Goal: Task Accomplishment & Management: Use online tool/utility

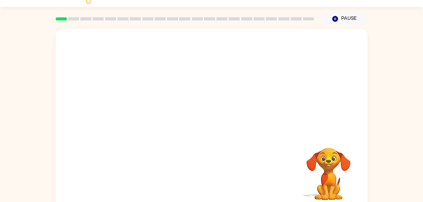
scroll to position [19, 0]
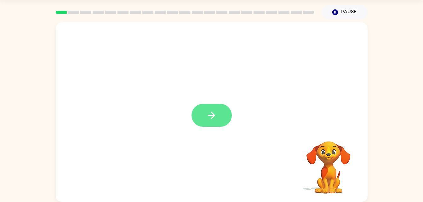
click at [213, 117] on icon "button" at bounding box center [211, 115] width 7 height 7
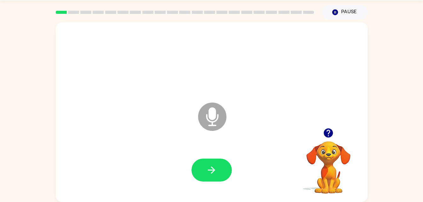
click at [213, 117] on icon "Microphone The Microphone is here when it is your turn to talk" at bounding box center [243, 124] width 94 height 47
click at [331, 132] on icon "button" at bounding box center [328, 132] width 9 height 9
click at [212, 125] on icon "Microphone The Microphone is here when it is your turn to talk" at bounding box center [243, 124] width 94 height 47
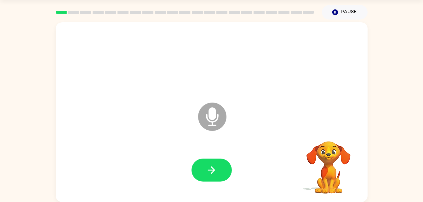
click at [212, 125] on icon "Microphone The Microphone is here when it is your turn to talk" at bounding box center [243, 124] width 94 height 47
click at [213, 173] on icon "button" at bounding box center [211, 170] width 11 height 11
click at [214, 120] on icon at bounding box center [212, 117] width 28 height 28
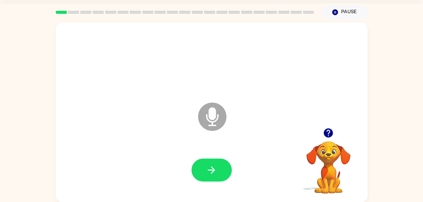
click at [214, 120] on icon at bounding box center [212, 117] width 28 height 28
click at [212, 173] on icon "button" at bounding box center [211, 170] width 11 height 11
click at [203, 167] on button "button" at bounding box center [211, 170] width 40 height 23
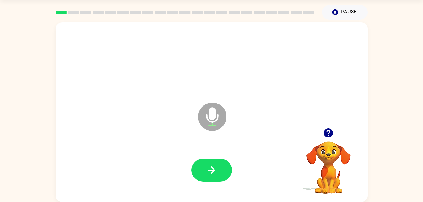
drag, startPoint x: 203, startPoint y: 167, endPoint x: 159, endPoint y: 145, distance: 49.4
click at [159, 145] on div at bounding box center [211, 171] width 299 height 52
click at [196, 168] on button "button" at bounding box center [211, 170] width 40 height 23
click at [198, 168] on button "button" at bounding box center [211, 170] width 40 height 23
click at [218, 175] on button "button" at bounding box center [211, 170] width 40 height 23
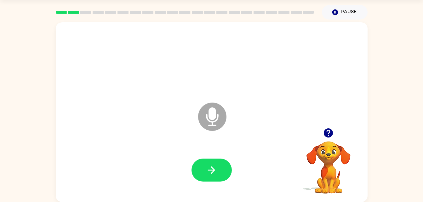
click at [218, 175] on button "button" at bounding box center [211, 170] width 40 height 23
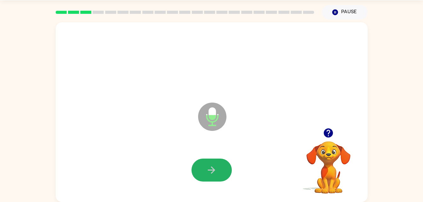
click at [218, 175] on button "button" at bounding box center [211, 170] width 40 height 23
click at [218, 176] on button "button" at bounding box center [211, 170] width 40 height 23
click at [212, 166] on icon "button" at bounding box center [211, 170] width 11 height 11
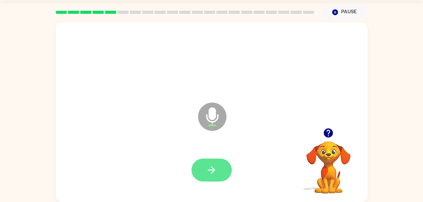
click at [209, 168] on icon "button" at bounding box center [211, 170] width 11 height 11
click at [214, 167] on icon "button" at bounding box center [211, 170] width 11 height 11
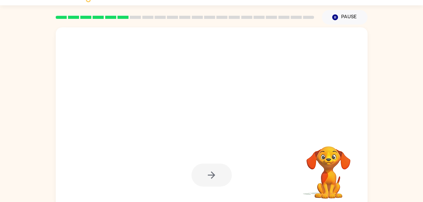
scroll to position [14, 0]
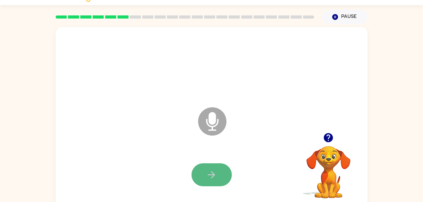
click at [218, 172] on button "button" at bounding box center [211, 174] width 40 height 23
click at [210, 179] on icon "button" at bounding box center [211, 174] width 11 height 11
click at [216, 180] on button "button" at bounding box center [211, 174] width 40 height 23
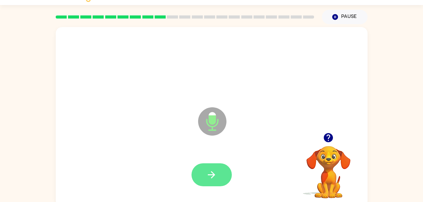
click at [206, 180] on icon "button" at bounding box center [211, 174] width 11 height 11
click at [211, 172] on icon "button" at bounding box center [211, 174] width 7 height 7
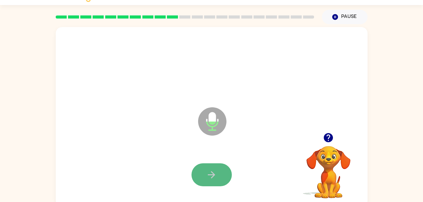
click at [210, 168] on button "button" at bounding box center [211, 174] width 40 height 23
drag, startPoint x: 210, startPoint y: 171, endPoint x: 207, endPoint y: 168, distance: 4.0
click at [207, 168] on button "button" at bounding box center [211, 174] width 40 height 23
click at [211, 173] on icon "button" at bounding box center [211, 174] width 11 height 11
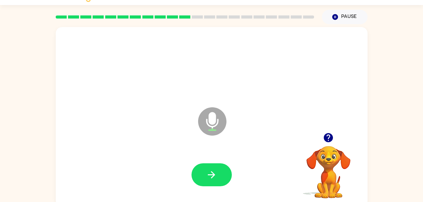
drag, startPoint x: 211, startPoint y: 173, endPoint x: 207, endPoint y: 173, distance: 4.4
click at [207, 173] on icon "button" at bounding box center [211, 174] width 11 height 11
click at [216, 178] on icon "button" at bounding box center [211, 174] width 11 height 11
drag, startPoint x: 216, startPoint y: 178, endPoint x: 206, endPoint y: 177, distance: 10.1
click at [206, 177] on button "button" at bounding box center [211, 174] width 40 height 23
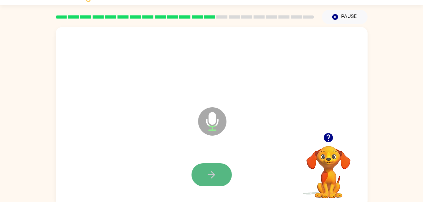
click at [204, 176] on button "button" at bounding box center [211, 174] width 40 height 23
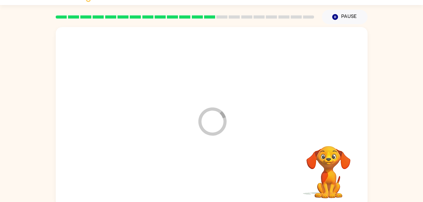
click at [204, 176] on div at bounding box center [211, 175] width 299 height 52
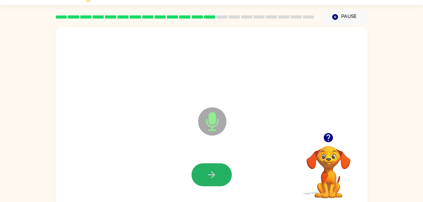
click at [204, 176] on button "button" at bounding box center [211, 174] width 40 height 23
click at [202, 177] on button "button" at bounding box center [211, 174] width 40 height 23
click at [210, 179] on icon "button" at bounding box center [211, 174] width 11 height 11
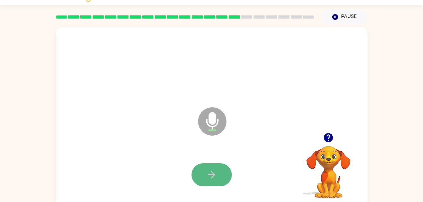
click at [209, 170] on icon "button" at bounding box center [211, 174] width 11 height 11
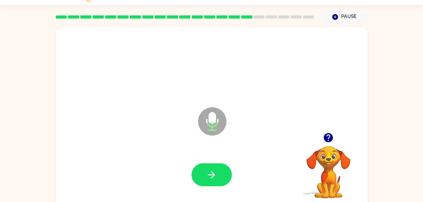
click at [209, 170] on icon "button" at bounding box center [211, 174] width 11 height 11
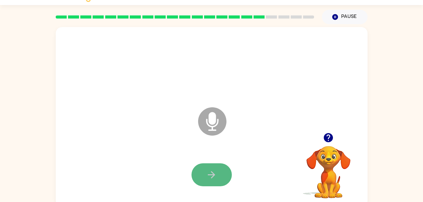
drag, startPoint x: 209, startPoint y: 170, endPoint x: 200, endPoint y: 169, distance: 9.5
click at [200, 169] on button "button" at bounding box center [211, 174] width 40 height 23
click at [218, 175] on button "button" at bounding box center [211, 174] width 40 height 23
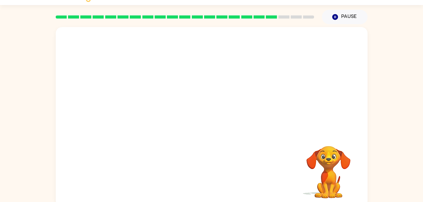
click at [218, 175] on div at bounding box center [211, 175] width 299 height 52
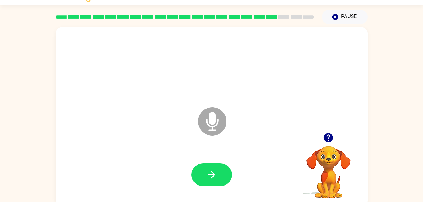
click at [208, 127] on icon at bounding box center [212, 121] width 28 height 28
click at [206, 121] on icon "Microphone The Microphone is here when it is your turn to talk" at bounding box center [243, 129] width 94 height 47
click at [216, 124] on icon "Microphone The Microphone is here when it is your turn to talk" at bounding box center [243, 129] width 94 height 47
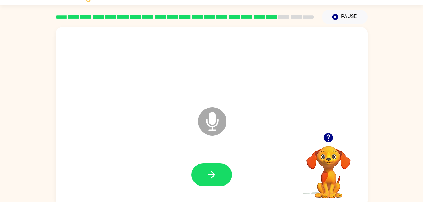
click at [216, 124] on icon "Microphone The Microphone is here when it is your turn to talk" at bounding box center [243, 129] width 94 height 47
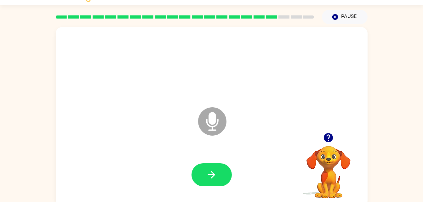
click at [216, 124] on icon "Microphone The Microphone is here when it is your turn to talk" at bounding box center [243, 129] width 94 height 47
click at [216, 122] on icon at bounding box center [212, 121] width 28 height 28
click at [216, 120] on icon at bounding box center [212, 121] width 28 height 28
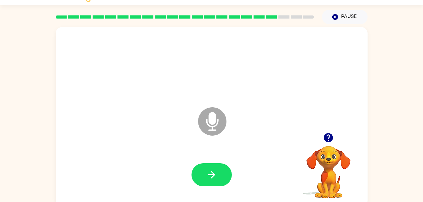
click at [216, 120] on icon at bounding box center [212, 121] width 28 height 28
click at [227, 182] on button "button" at bounding box center [211, 174] width 40 height 23
click at [322, 136] on button "button" at bounding box center [328, 138] width 16 height 16
click at [348, 19] on button "Pause Pause" at bounding box center [345, 17] width 46 height 14
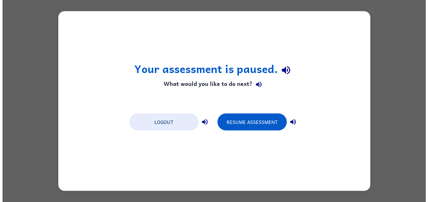
scroll to position [0, 0]
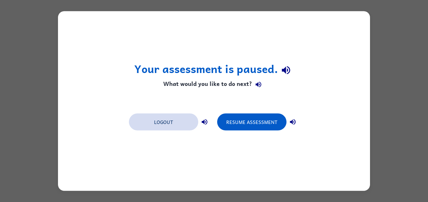
click at [188, 123] on button "Logout" at bounding box center [163, 122] width 69 height 17
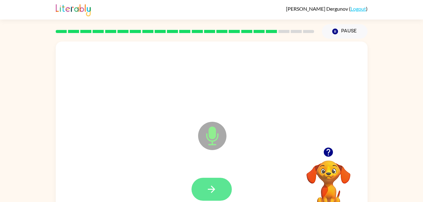
click at [212, 186] on icon "button" at bounding box center [211, 189] width 11 height 11
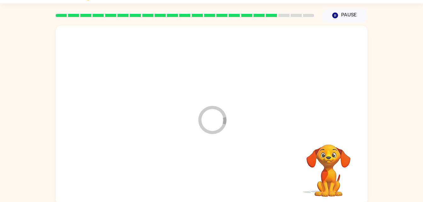
scroll to position [19, 0]
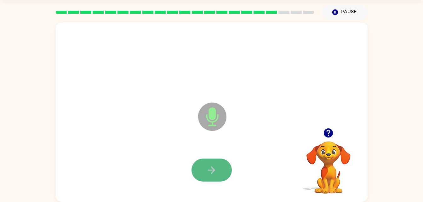
click at [213, 181] on button "button" at bounding box center [211, 170] width 40 height 23
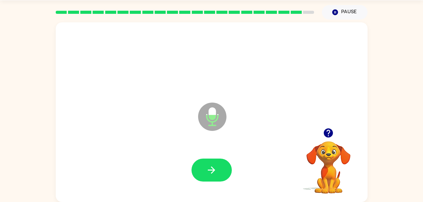
click at [191, 164] on div at bounding box center [211, 171] width 299 height 52
click at [209, 179] on button "button" at bounding box center [211, 170] width 40 height 23
click at [218, 165] on button "button" at bounding box center [211, 170] width 40 height 23
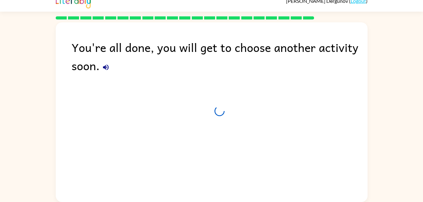
scroll to position [8, 0]
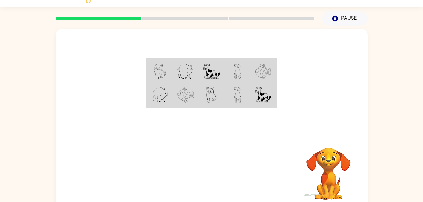
scroll to position [19, 0]
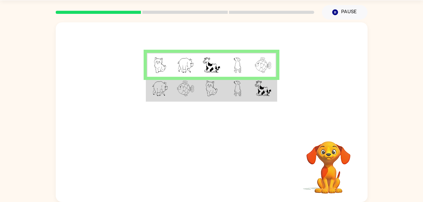
click at [217, 58] on img at bounding box center [211, 65] width 17 height 16
click at [218, 97] on td at bounding box center [211, 89] width 26 height 24
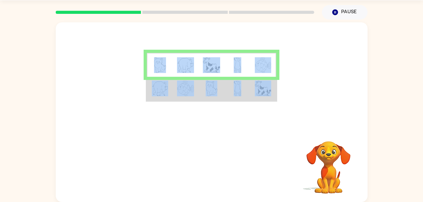
click at [218, 97] on td at bounding box center [211, 89] width 26 height 24
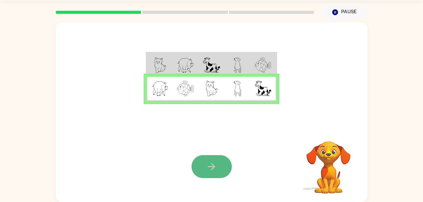
click at [211, 166] on icon "button" at bounding box center [211, 166] width 11 height 11
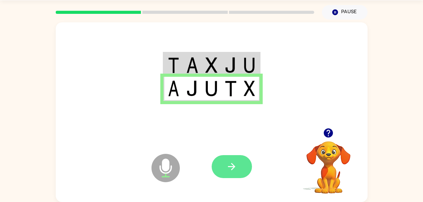
click at [241, 172] on button "button" at bounding box center [232, 166] width 40 height 23
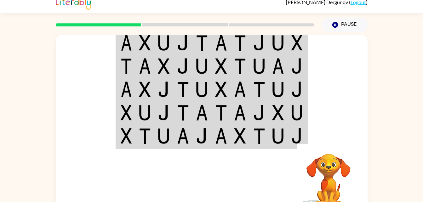
scroll to position [0, 0]
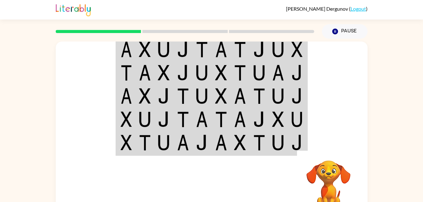
click at [189, 64] on td at bounding box center [182, 72] width 19 height 23
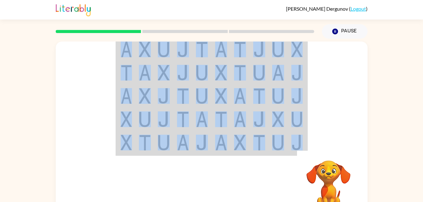
click at [189, 64] on td at bounding box center [182, 72] width 19 height 23
click at [327, 117] on div at bounding box center [212, 95] width 312 height 106
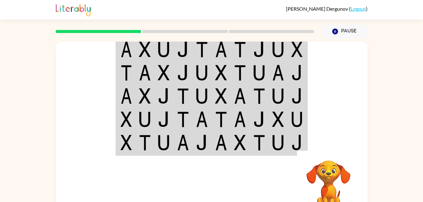
click at [302, 111] on td at bounding box center [297, 119] width 19 height 23
click at [295, 115] on img at bounding box center [296, 119] width 11 height 16
click at [186, 48] on img at bounding box center [183, 50] width 12 height 16
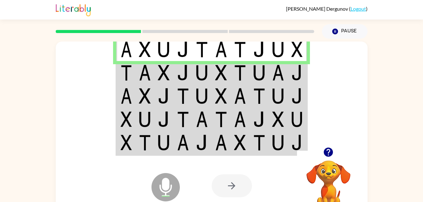
click at [160, 69] on img at bounding box center [164, 73] width 12 height 16
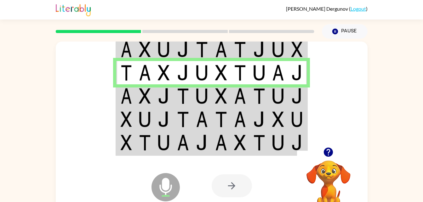
click at [162, 92] on img at bounding box center [164, 96] width 12 height 16
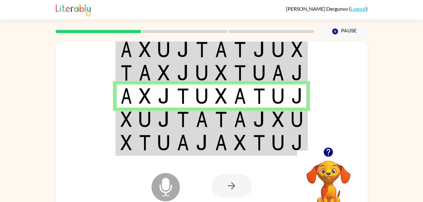
click at [164, 126] on img at bounding box center [164, 119] width 12 height 16
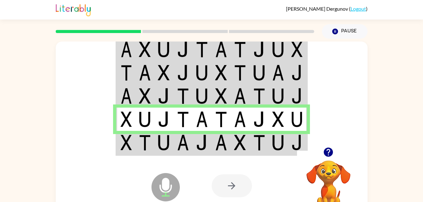
click at [168, 129] on td at bounding box center [163, 119] width 19 height 23
click at [170, 153] on icon at bounding box center [166, 173] width 16 height 47
click at [171, 149] on td at bounding box center [163, 143] width 19 height 24
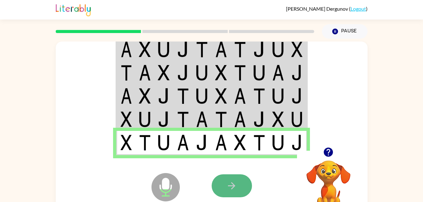
click at [221, 181] on button "button" at bounding box center [232, 185] width 40 height 23
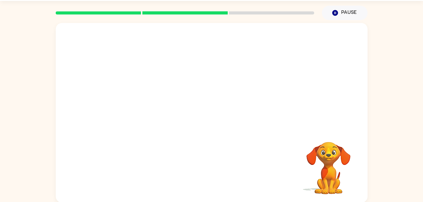
scroll to position [19, 0]
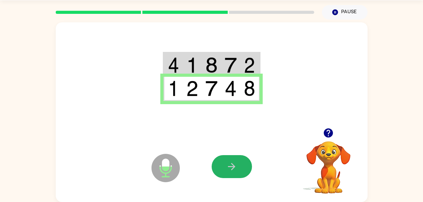
click at [224, 160] on button "button" at bounding box center [232, 166] width 40 height 23
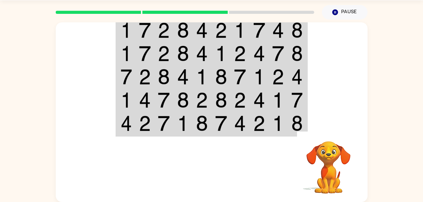
click at [231, 171] on div at bounding box center [258, 166] width 93 height 71
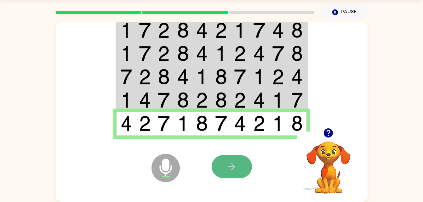
click at [234, 174] on button "button" at bounding box center [232, 166] width 40 height 23
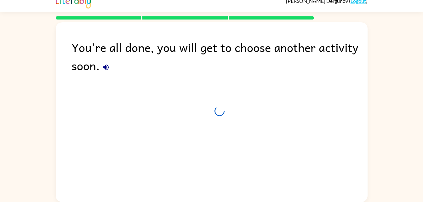
scroll to position [8, 0]
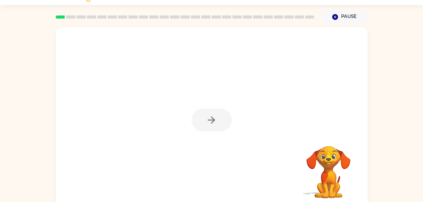
scroll to position [19, 0]
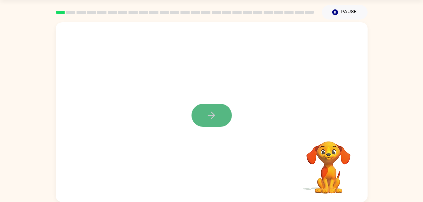
click at [212, 118] on icon "button" at bounding box center [211, 115] width 11 height 11
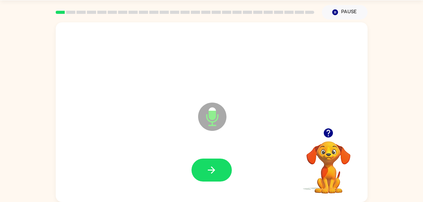
click at [224, 100] on div "Microphone The Microphone is here when it is your turn to talk" at bounding box center [196, 101] width 269 height 23
click at [213, 180] on button "button" at bounding box center [211, 170] width 40 height 23
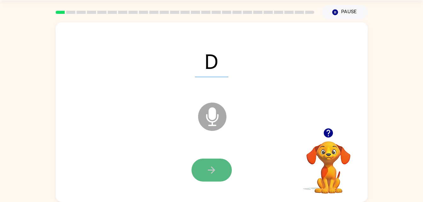
click at [212, 179] on button "button" at bounding box center [211, 170] width 40 height 23
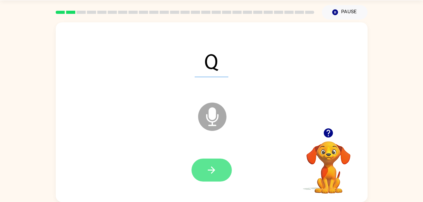
click at [212, 176] on button "button" at bounding box center [211, 170] width 40 height 23
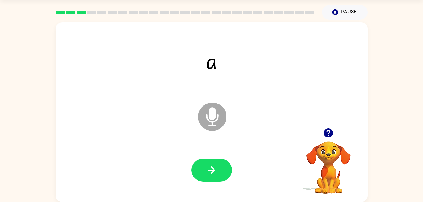
click at [212, 176] on button "button" at bounding box center [211, 170] width 40 height 23
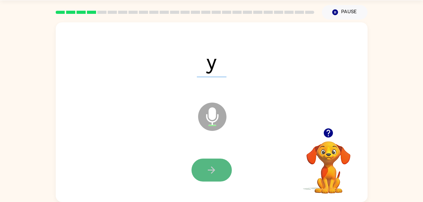
drag, startPoint x: 212, startPoint y: 176, endPoint x: 207, endPoint y: 171, distance: 6.7
click at [207, 171] on icon "button" at bounding box center [211, 170] width 11 height 11
drag, startPoint x: 207, startPoint y: 171, endPoint x: 197, endPoint y: 165, distance: 11.6
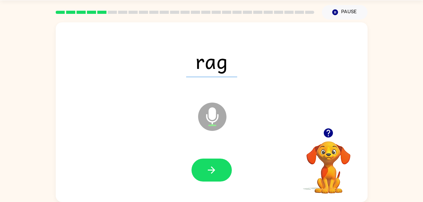
drag, startPoint x: 197, startPoint y: 165, endPoint x: 210, endPoint y: 183, distance: 21.4
click at [199, 146] on div "rag Microphone The Microphone is here when it is your turn to talk" at bounding box center [212, 112] width 312 height 180
drag, startPoint x: 210, startPoint y: 183, endPoint x: 208, endPoint y: 180, distance: 3.2
drag, startPoint x: 208, startPoint y: 180, endPoint x: 198, endPoint y: 173, distance: 12.4
click at [198, 173] on button "button" at bounding box center [211, 170] width 40 height 23
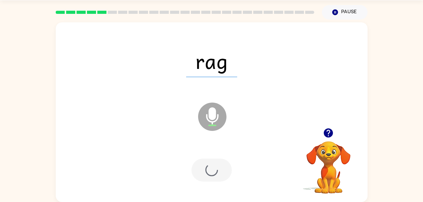
click at [198, 173] on div at bounding box center [211, 170] width 40 height 23
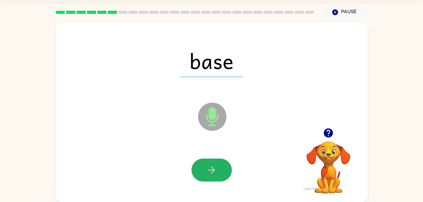
click at [198, 173] on button "button" at bounding box center [211, 170] width 40 height 23
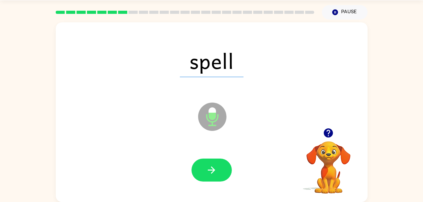
drag, startPoint x: 198, startPoint y: 173, endPoint x: 210, endPoint y: 160, distance: 17.6
click at [210, 160] on button "button" at bounding box center [211, 170] width 40 height 23
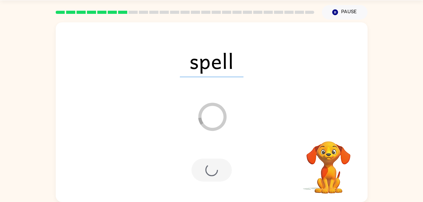
click at [209, 166] on div at bounding box center [211, 170] width 40 height 23
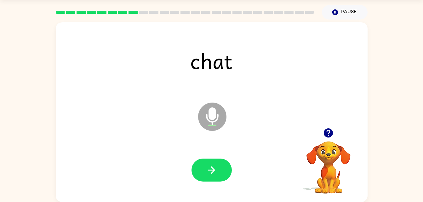
click at [209, 166] on icon "button" at bounding box center [211, 170] width 11 height 11
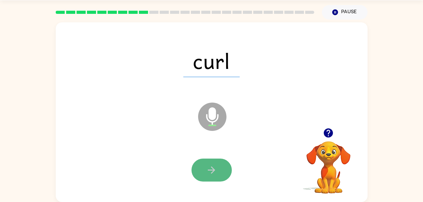
click at [211, 176] on button "button" at bounding box center [211, 170] width 40 height 23
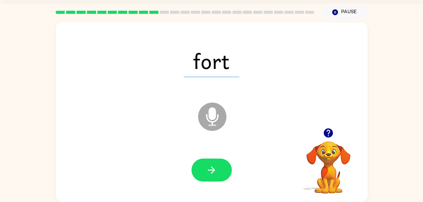
click at [211, 176] on button "button" at bounding box center [211, 170] width 40 height 23
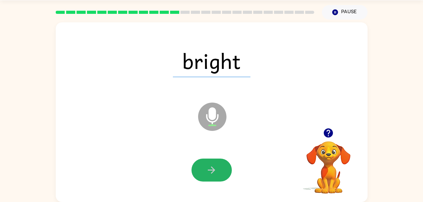
click at [211, 176] on button "button" at bounding box center [211, 170] width 40 height 23
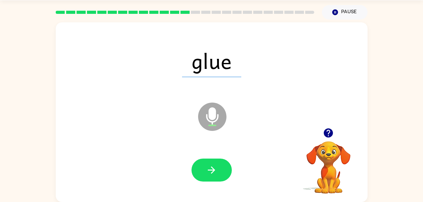
drag, startPoint x: 212, startPoint y: 161, endPoint x: 202, endPoint y: 157, distance: 10.5
click at [211, 149] on div at bounding box center [211, 171] width 299 height 52
click at [200, 165] on button "button" at bounding box center [211, 170] width 40 height 23
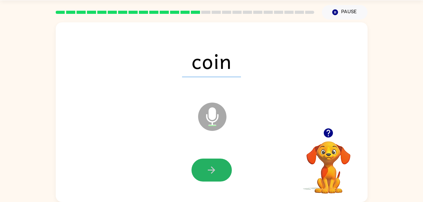
click at [200, 165] on button "button" at bounding box center [211, 170] width 40 height 23
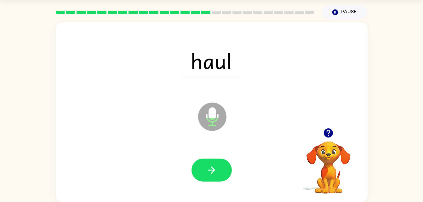
drag, startPoint x: 200, startPoint y: 165, endPoint x: 183, endPoint y: 207, distance: 45.4
click at [183, 202] on html "Alice Dergunov ( Logout ) Pause Pause haul Microphone The Microphone is here wh…" at bounding box center [211, 91] width 423 height 221
click at [212, 175] on icon "button" at bounding box center [211, 170] width 11 height 11
click at [102, 33] on div "boil Microphone The Microphone is here when it is your turn to talk" at bounding box center [212, 112] width 312 height 180
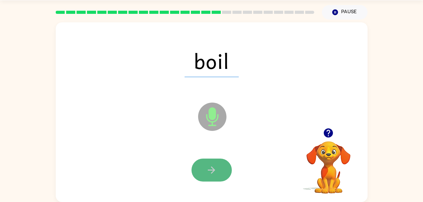
click at [215, 170] on icon "button" at bounding box center [211, 170] width 11 height 11
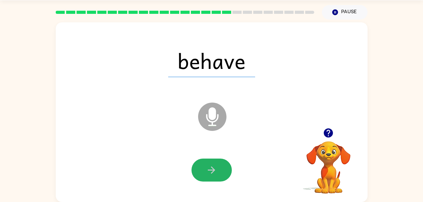
click at [215, 170] on icon "button" at bounding box center [211, 170] width 11 height 11
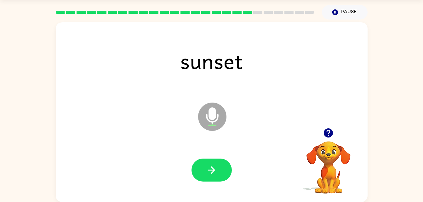
drag, startPoint x: 215, startPoint y: 170, endPoint x: 208, endPoint y: 170, distance: 7.2
click at [208, 170] on icon "button" at bounding box center [211, 170] width 11 height 11
drag, startPoint x: 208, startPoint y: 170, endPoint x: 188, endPoint y: 130, distance: 44.8
click at [188, 130] on div "sunset Microphone The Microphone is here when it is your turn to talk" at bounding box center [212, 112] width 312 height 180
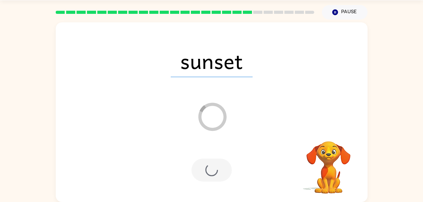
drag, startPoint x: 188, startPoint y: 130, endPoint x: 172, endPoint y: 111, distance: 25.1
click at [172, 111] on div "sunset Loader Your response is being sent to our graders" at bounding box center [212, 112] width 312 height 180
drag, startPoint x: 172, startPoint y: 111, endPoint x: 167, endPoint y: 90, distance: 20.9
click at [167, 90] on div "Loader Your response is being sent to our graders" at bounding box center [196, 101] width 269 height 23
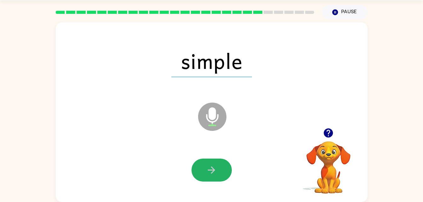
click at [213, 166] on icon "button" at bounding box center [211, 170] width 11 height 11
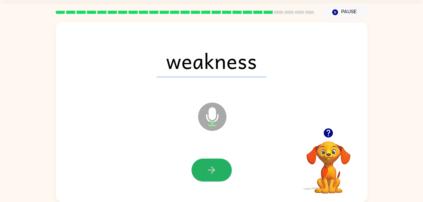
click at [213, 166] on icon "button" at bounding box center [211, 170] width 11 height 11
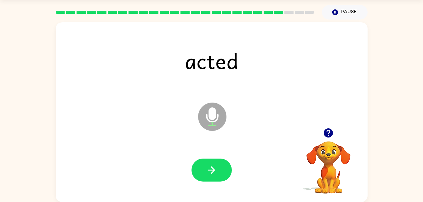
click at [213, 166] on icon "button" at bounding box center [211, 170] width 11 height 11
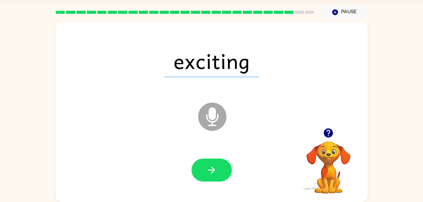
click at [213, 166] on icon "button" at bounding box center [211, 170] width 11 height 11
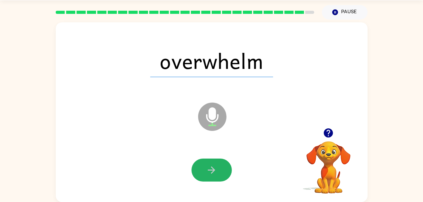
click at [213, 166] on icon "button" at bounding box center [211, 170] width 11 height 11
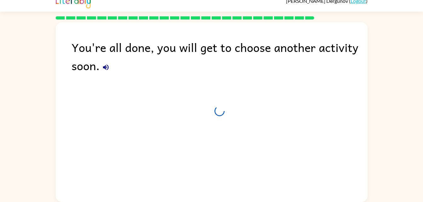
scroll to position [8, 0]
